Goal: Transaction & Acquisition: Purchase product/service

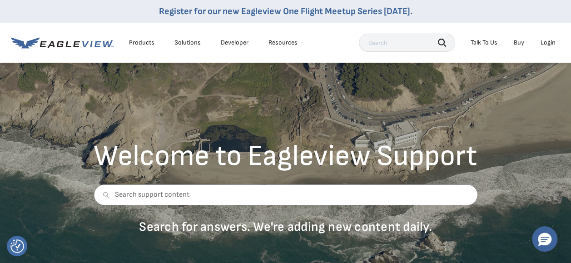
click at [541, 43] on div "Login" at bounding box center [548, 43] width 15 height 8
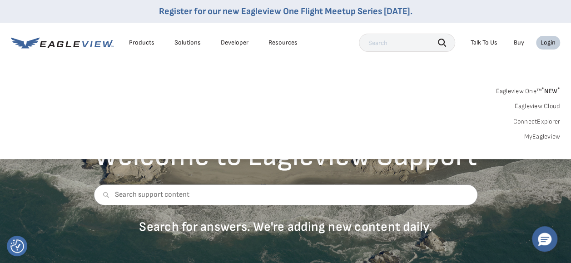
click at [528, 87] on link "Eagleview One™ * NEW *" at bounding box center [528, 90] width 65 height 10
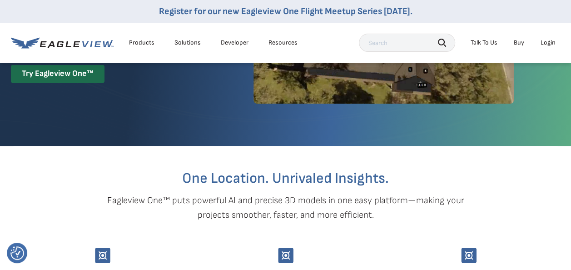
scroll to position [45, 0]
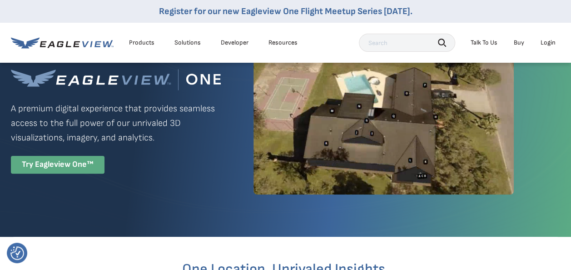
click at [57, 164] on div "Try Eagleview One™" at bounding box center [58, 165] width 94 height 18
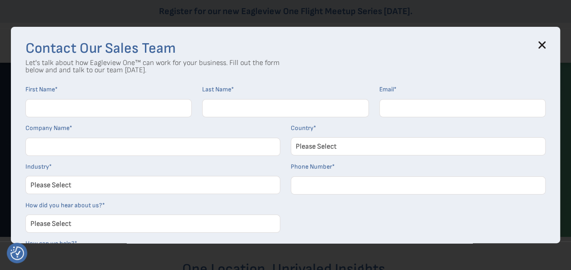
click at [53, 108] on input "First Name *" at bounding box center [108, 108] width 166 height 18
type input "Ernest"
type input "Tulba"
type input "ernie@tulbasroofing.com"
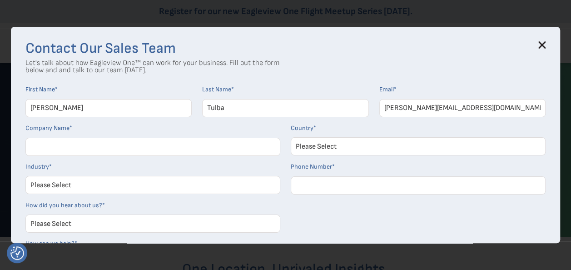
type input "Tulbas Roofing Inc"
select select "[GEOGRAPHIC_DATA]"
type input "18087244154"
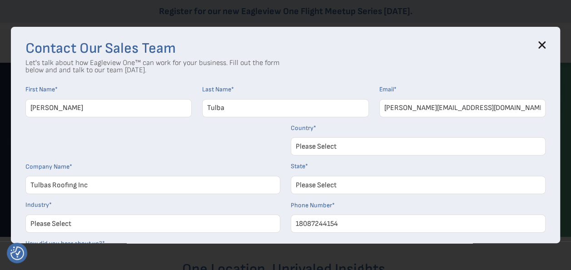
select select "Hawaii"
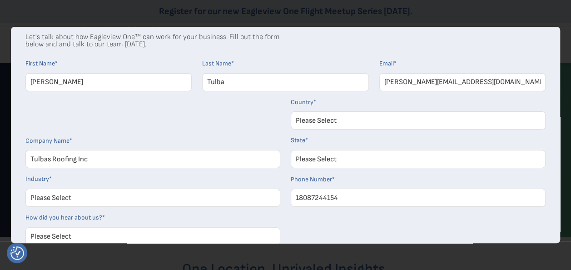
scroll to position [91, 0]
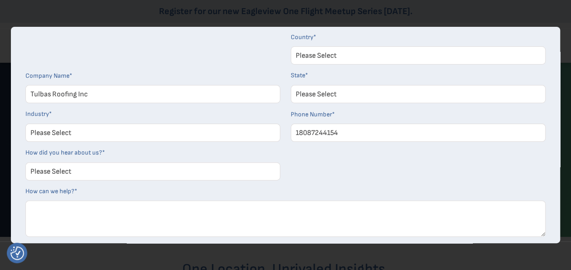
click at [93, 132] on select "Please Select Architects & Engineering Construction Electric/Gas Utilities Gove…" at bounding box center [152, 133] width 255 height 18
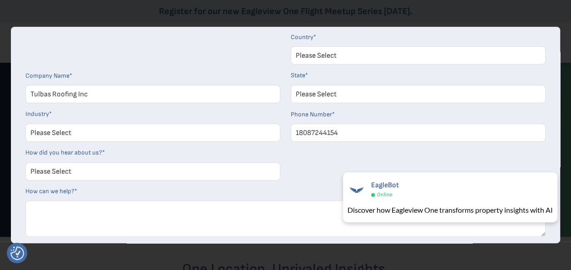
select select "Construction"
click at [25, 124] on select "Please Select Architects & Engineering Construction Electric/Gas Utilities Gove…" at bounding box center [152, 133] width 255 height 18
click at [83, 169] on select "Please Select Search Engine Social Media Word of Mouth Podcast Online Advertise…" at bounding box center [152, 171] width 255 height 18
select select "Online Advertisement"
click at [25, 162] on select "Please Select Search Engine Social Media Word of Mouth Podcast Online Advertise…" at bounding box center [152, 171] width 255 height 18
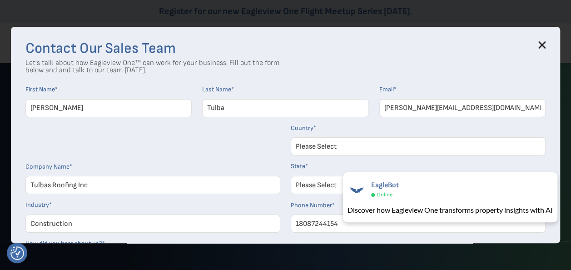
scroll to position [0, 0]
click at [545, 45] on icon at bounding box center [542, 45] width 6 height 6
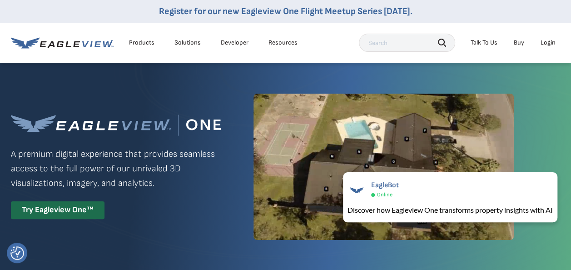
click at [145, 40] on div "Products" at bounding box center [141, 43] width 25 height 8
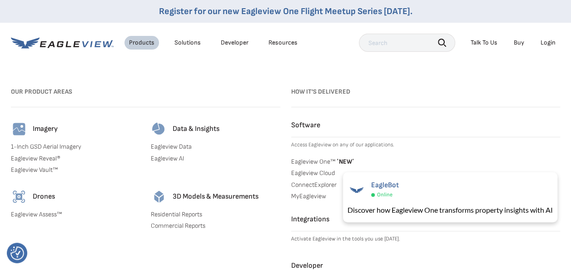
click at [145, 40] on div "Products" at bounding box center [141, 43] width 25 height 8
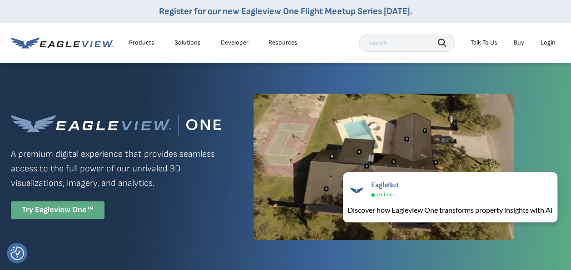
click at [72, 206] on div "Try Eagleview One™" at bounding box center [58, 210] width 94 height 18
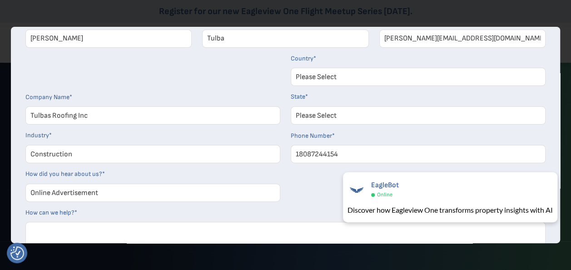
scroll to position [141, 0]
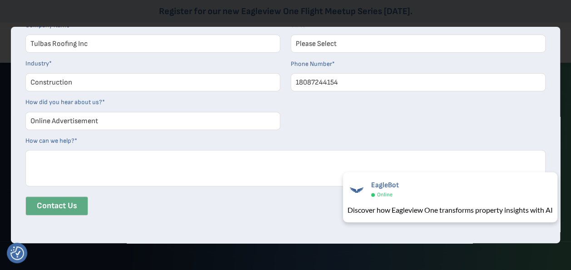
click at [62, 201] on input "Contact Us" at bounding box center [56, 205] width 63 height 19
click at [77, 162] on textarea "How can we help? *" at bounding box center [285, 168] width 520 height 36
type textarea "Want to try"
click at [64, 214] on input "Contact Us" at bounding box center [56, 205] width 63 height 19
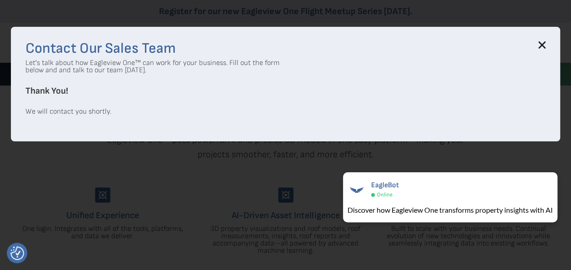
scroll to position [136, 0]
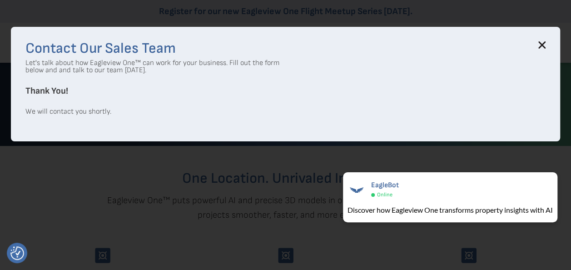
click at [546, 43] on icon at bounding box center [541, 44] width 7 height 7
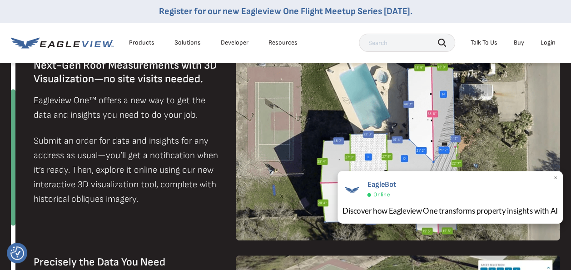
scroll to position [636, 0]
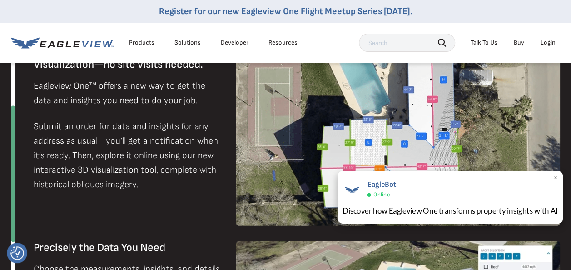
click at [445, 193] on div "EagleBot Online" at bounding box center [451, 188] width 216 height 21
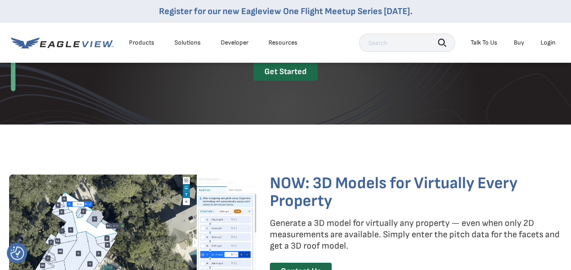
scroll to position [1227, 0]
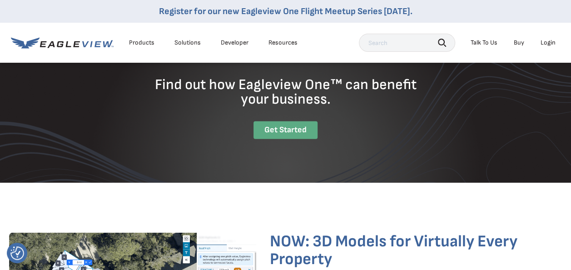
click at [293, 134] on div "Get Started" at bounding box center [286, 130] width 64 height 18
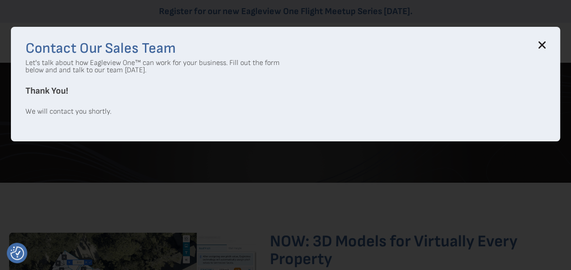
click at [546, 45] on icon at bounding box center [541, 44] width 7 height 7
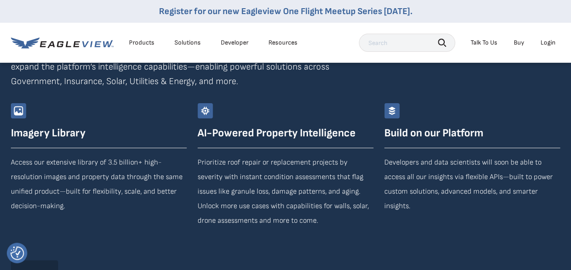
scroll to position [1580, 0]
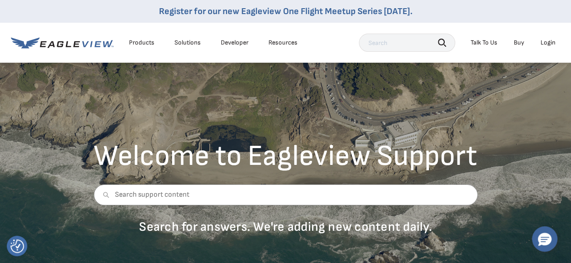
click at [539, 42] on li "Login" at bounding box center [548, 43] width 24 height 14
click at [547, 42] on div "Login" at bounding box center [548, 43] width 15 height 8
click at [552, 44] on div "Login" at bounding box center [548, 43] width 15 height 8
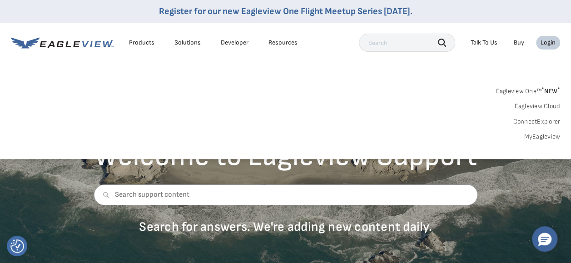
click at [535, 137] on link "MyEagleview" at bounding box center [542, 137] width 36 height 8
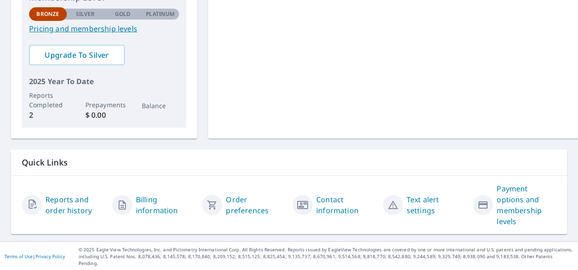
scroll to position [229, 0]
click at [79, 204] on link "Reports and order history" at bounding box center [75, 205] width 60 height 22
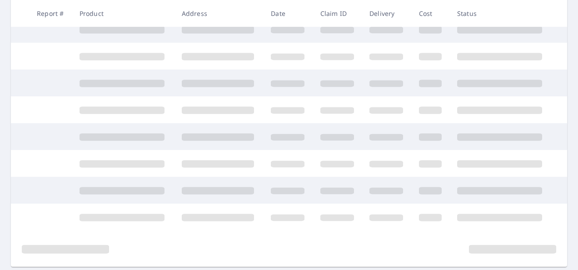
scroll to position [229, 0]
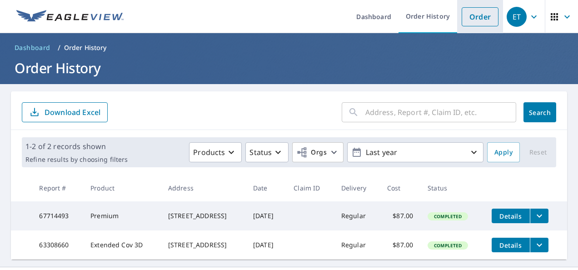
click at [476, 15] on link "Order" at bounding box center [480, 16] width 37 height 19
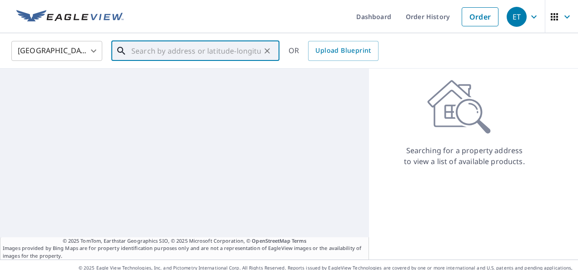
click at [133, 47] on input "text" at bounding box center [195, 50] width 129 height 25
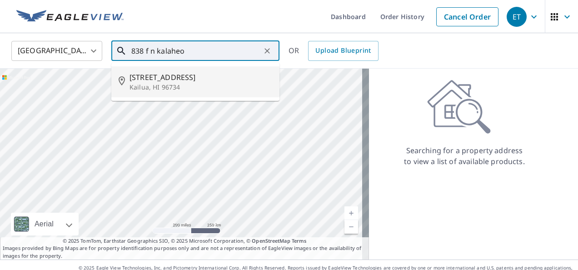
click at [154, 82] on span "838 N Kalaheo Ave" at bounding box center [200, 77] width 143 height 11
type input "838 N Kalaheo Ave Kailua, HI 96734"
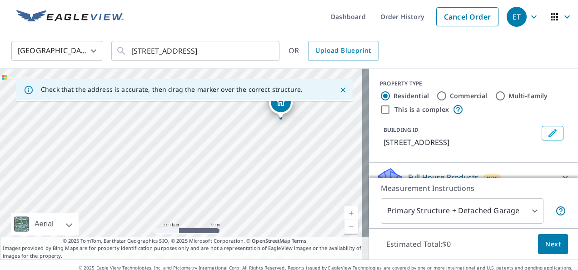
drag, startPoint x: 129, startPoint y: 133, endPoint x: 278, endPoint y: 99, distance: 152.3
click at [278, 99] on div "Check that the address is accurate, then drag the marker over the correct struc…" at bounding box center [184, 164] width 369 height 191
click at [281, 106] on div "838 N Kalaheo Ave Kailua, HI 96734" at bounding box center [184, 164] width 369 height 191
drag, startPoint x: 262, startPoint y: 136, endPoint x: 341, endPoint y: 114, distance: 82.1
click at [347, 103] on div "838 N Kalaheo Ave Kailua, HI 96734" at bounding box center [184, 164] width 369 height 191
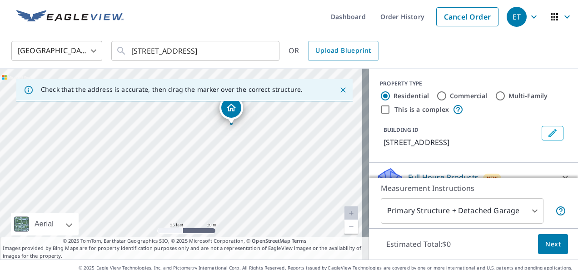
drag, startPoint x: 250, startPoint y: 143, endPoint x: 225, endPoint y: 97, distance: 52.0
click at [225, 97] on div "Check that the address is accurate, then drag the marker over the correct struc…" at bounding box center [184, 164] width 369 height 191
drag, startPoint x: 244, startPoint y: 122, endPoint x: 244, endPoint y: 146, distance: 24.6
click at [251, 161] on div "838 N Kalaheo Ave Kailua, HI 96734" at bounding box center [184, 164] width 369 height 191
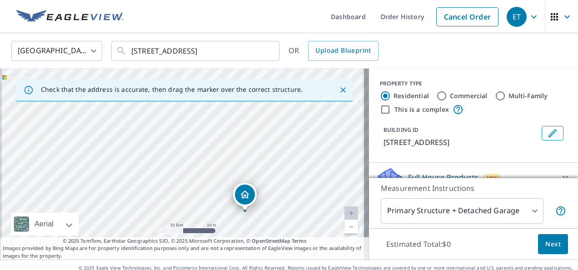
drag, startPoint x: 225, startPoint y: 133, endPoint x: 305, endPoint y: 184, distance: 95.2
click at [305, 184] on div "824 N Kalaheo Ave Kailua, HI 96734" at bounding box center [184, 164] width 369 height 191
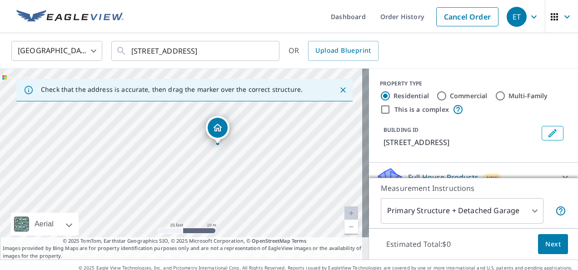
drag, startPoint x: 245, startPoint y: 193, endPoint x: 216, endPoint y: 126, distance: 72.8
click at [218, 170] on div "838 N Kalaheo Ave Kailua, HI 96734" at bounding box center [184, 164] width 369 height 191
drag, startPoint x: 260, startPoint y: 147, endPoint x: 316, endPoint y: 96, distance: 75.2
click at [316, 96] on div "Check that the address is accurate, then drag the marker over the correct struc…" at bounding box center [184, 164] width 369 height 191
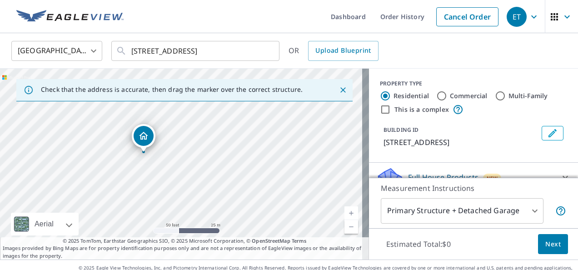
click at [264, 125] on div "838 N Kalaheo Ave Kailua, HI 96734" at bounding box center [184, 164] width 369 height 191
drag, startPoint x: 145, startPoint y: 134, endPoint x: 155, endPoint y: 140, distance: 12.5
click at [206, 169] on div "838 N Kalaheo Ave Kailua, HI 96734" at bounding box center [184, 164] width 369 height 191
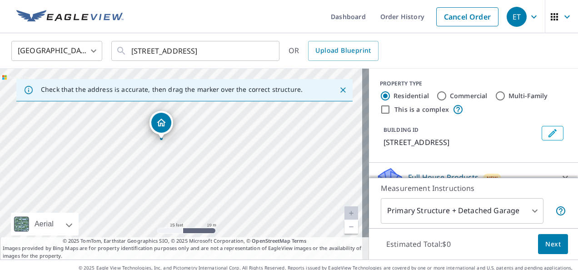
drag, startPoint x: 173, startPoint y: 125, endPoint x: 164, endPoint y: 124, distance: 9.2
click at [313, 153] on div "838 N Kalaheo Ave Kailua, HI 96734" at bounding box center [184, 164] width 369 height 191
